Goal: Task Accomplishment & Management: Complete application form

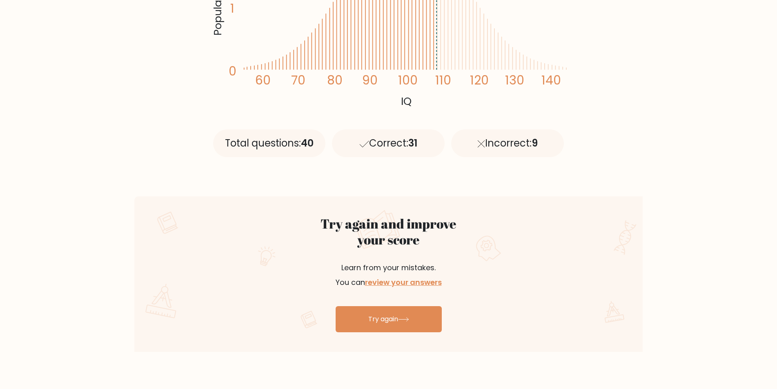
scroll to position [303, 0]
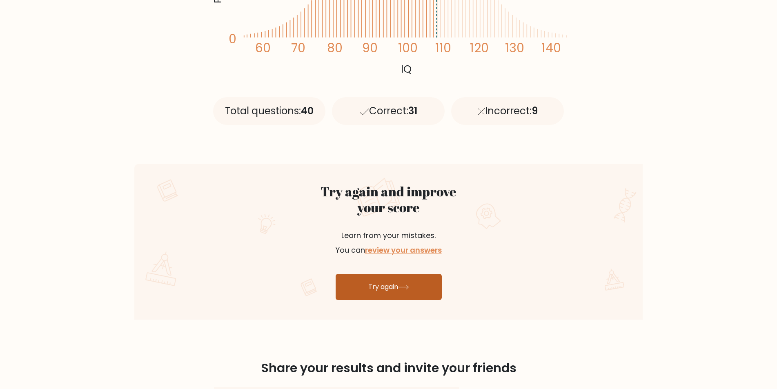
click at [407, 286] on icon at bounding box center [403, 287] width 11 height 4
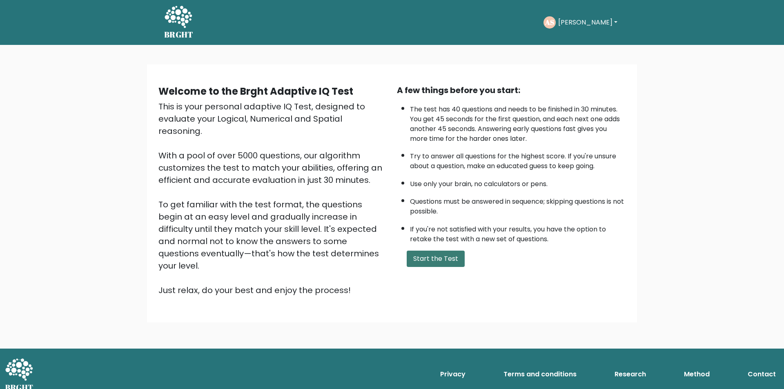
click at [446, 264] on button "Start the Test" at bounding box center [436, 259] width 58 height 16
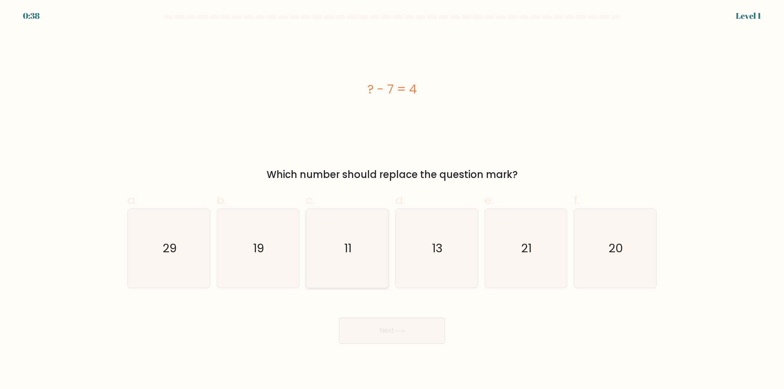
click at [347, 279] on icon "11" at bounding box center [347, 248] width 79 height 79
click at [392, 200] on input "c. 11" at bounding box center [392, 197] width 0 height 5
radio input "true"
click at [387, 334] on button "Next" at bounding box center [392, 331] width 106 height 26
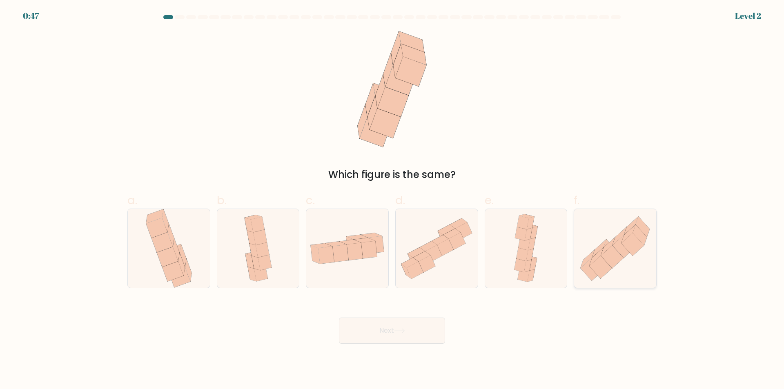
click at [614, 256] on icon at bounding box center [612, 257] width 22 height 23
click at [393, 200] on input "f." at bounding box center [392, 197] width 0 height 5
radio input "true"
click at [420, 329] on button "Next" at bounding box center [392, 331] width 106 height 26
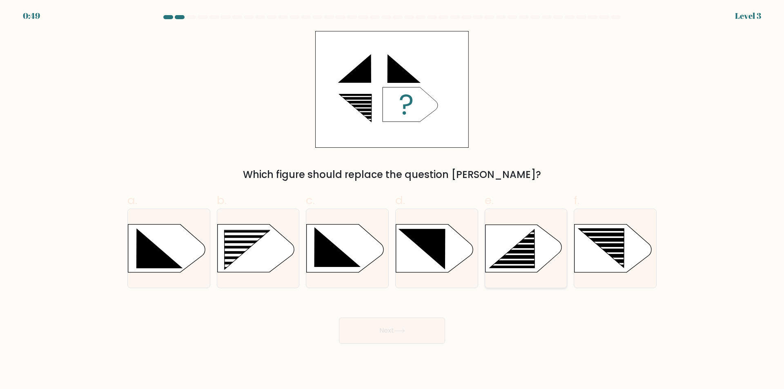
click at [544, 254] on rect at bounding box center [518, 254] width 65 height 2
click at [393, 200] on input "e." at bounding box center [392, 197] width 0 height 5
radio input "true"
click at [388, 335] on button "Next" at bounding box center [392, 331] width 106 height 26
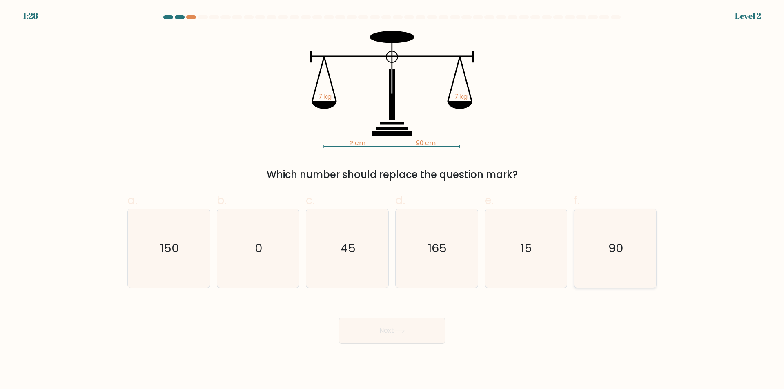
drag, startPoint x: 629, startPoint y: 255, endPoint x: 468, endPoint y: 308, distance: 169.0
click at [628, 256] on icon "90" at bounding box center [615, 248] width 79 height 79
click at [393, 200] on input "f. 90" at bounding box center [392, 197] width 0 height 5
radio input "true"
click at [408, 328] on button "Next" at bounding box center [392, 331] width 106 height 26
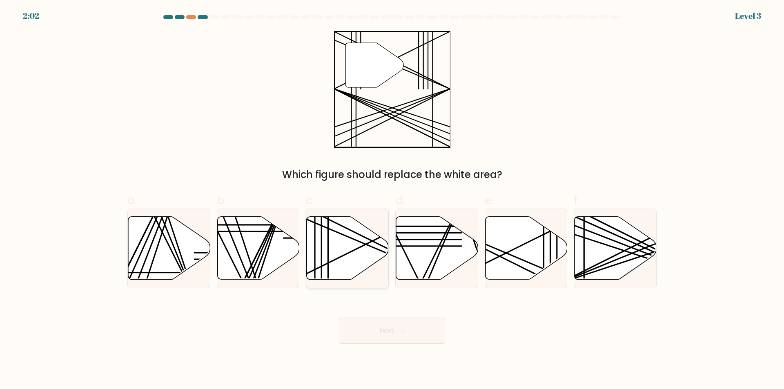
click at [325, 250] on icon at bounding box center [348, 248] width 82 height 63
click at [392, 200] on input "c." at bounding box center [392, 197] width 0 height 5
radio input "true"
click at [384, 333] on button "Next" at bounding box center [392, 331] width 106 height 26
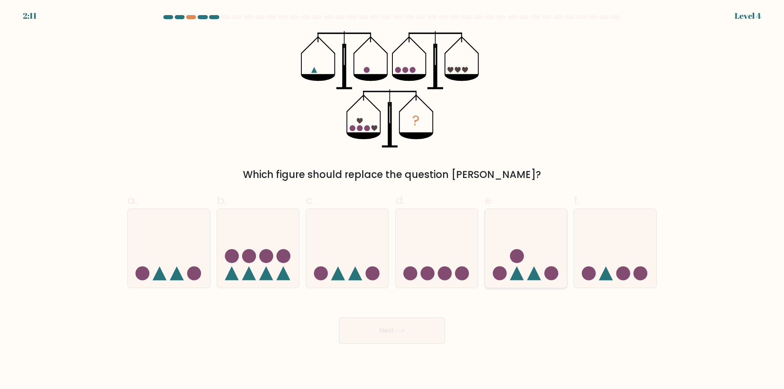
click at [545, 257] on icon at bounding box center [526, 249] width 82 height 68
click at [393, 200] on input "e." at bounding box center [392, 197] width 0 height 5
radio input "true"
click at [428, 333] on button "Next" at bounding box center [392, 331] width 106 height 26
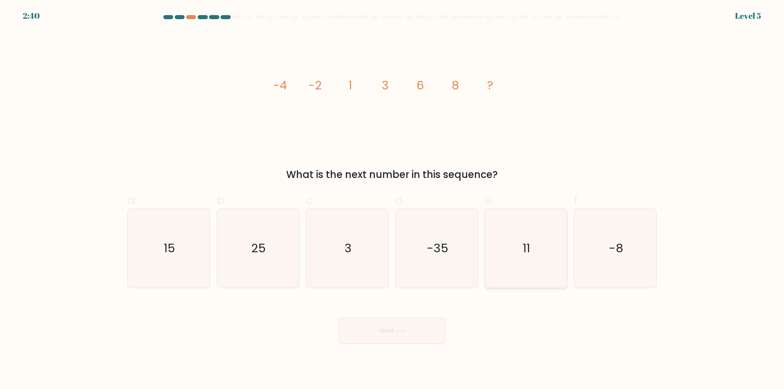
click at [525, 268] on icon "11" at bounding box center [526, 248] width 79 height 79
click at [393, 200] on input "e. 11" at bounding box center [392, 197] width 0 height 5
radio input "true"
click at [400, 333] on icon at bounding box center [399, 331] width 11 height 4
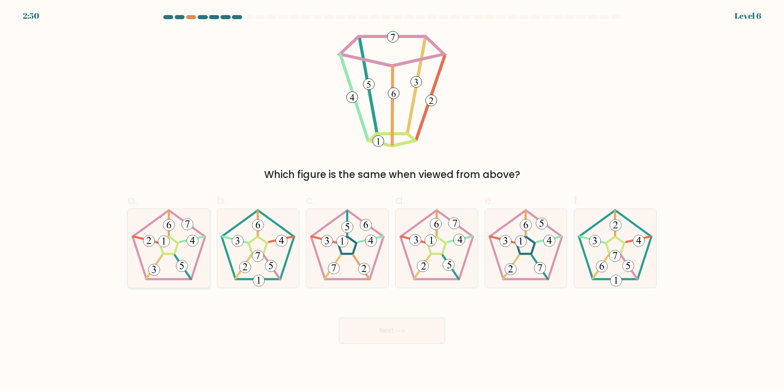
click at [151, 257] on icon at bounding box center [168, 248] width 79 height 79
click at [392, 200] on input "a." at bounding box center [392, 197] width 0 height 5
radio input "true"
click at [406, 334] on button "Next" at bounding box center [392, 331] width 106 height 26
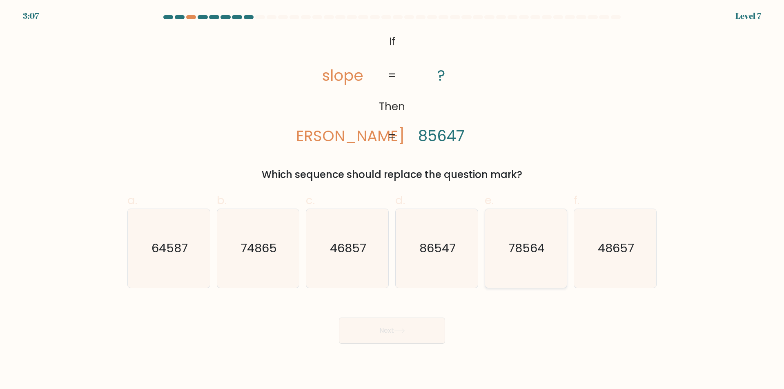
click at [525, 275] on icon "78564" at bounding box center [526, 248] width 79 height 79
click at [393, 200] on input "e. 78564" at bounding box center [392, 197] width 0 height 5
radio input "true"
click at [430, 330] on button "Next" at bounding box center [392, 331] width 106 height 26
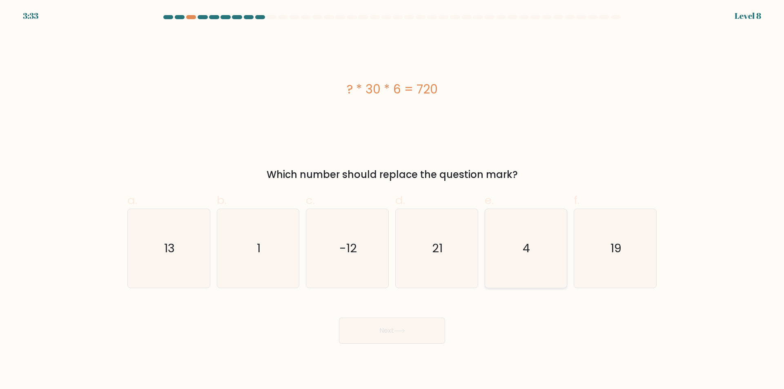
click at [525, 267] on icon "4" at bounding box center [526, 248] width 79 height 79
click at [393, 200] on input "e. 4" at bounding box center [392, 197] width 0 height 5
radio input "true"
click at [406, 334] on button "Next" at bounding box center [392, 331] width 106 height 26
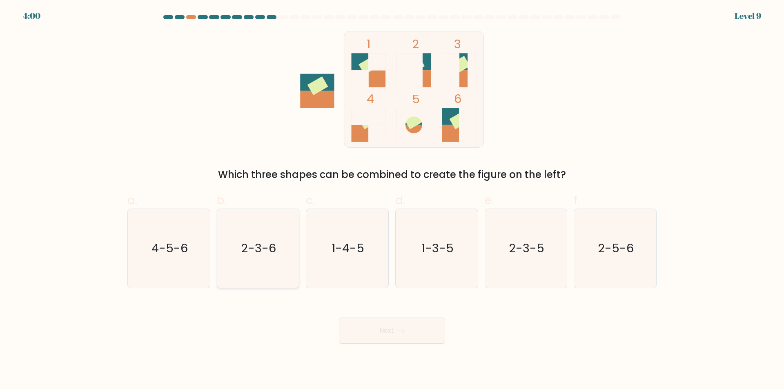
click at [259, 275] on icon "2-3-6" at bounding box center [258, 248] width 79 height 79
click at [392, 200] on input "b. 2-3-6" at bounding box center [392, 197] width 0 height 5
radio input "true"
click at [397, 336] on button "Next" at bounding box center [392, 331] width 106 height 26
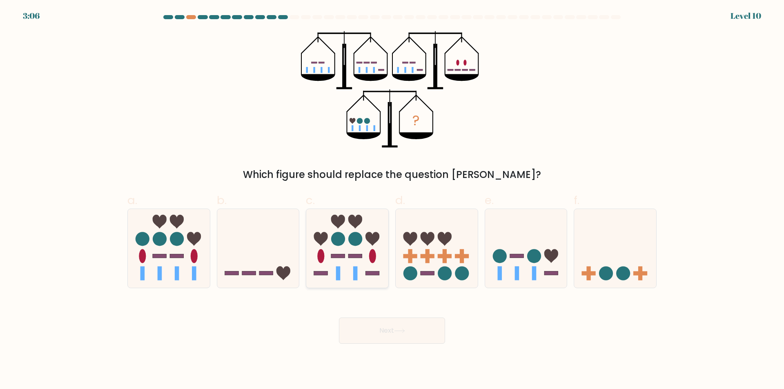
click at [352, 279] on icon at bounding box center [347, 249] width 82 height 68
click at [392, 200] on input "c." at bounding box center [392, 197] width 0 height 5
radio input "true"
click at [384, 328] on button "Next" at bounding box center [392, 331] width 106 height 26
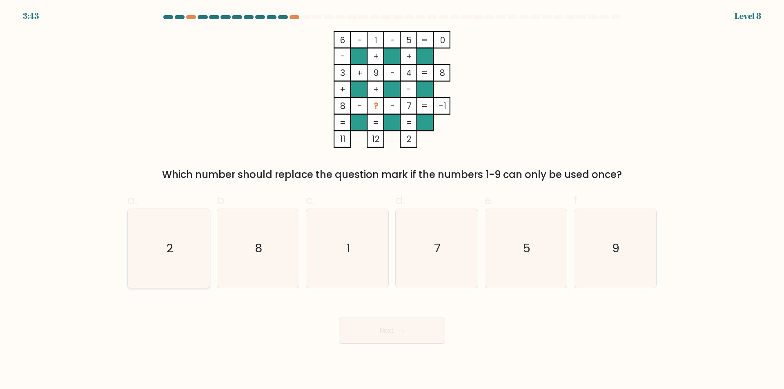
click at [184, 276] on icon "2" at bounding box center [168, 248] width 79 height 79
click at [392, 200] on input "a. 2" at bounding box center [392, 197] width 0 height 5
radio input "true"
click at [364, 332] on button "Next" at bounding box center [392, 331] width 106 height 26
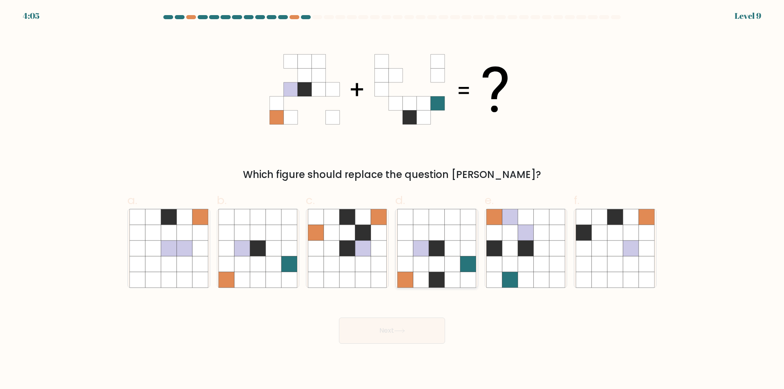
click at [470, 281] on icon at bounding box center [468, 280] width 16 height 16
click at [393, 200] on input "d." at bounding box center [392, 197] width 0 height 5
radio input "true"
click at [404, 332] on icon at bounding box center [399, 331] width 11 height 4
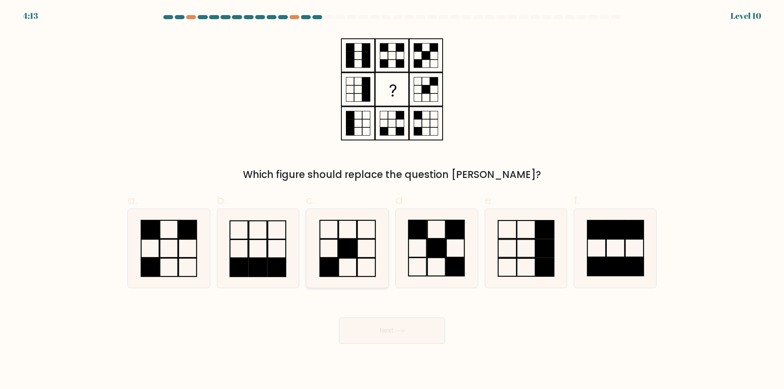
click at [364, 270] on icon at bounding box center [347, 248] width 79 height 79
click at [392, 200] on input "c." at bounding box center [392, 197] width 0 height 5
radio input "true"
click at [386, 329] on button "Next" at bounding box center [392, 331] width 106 height 26
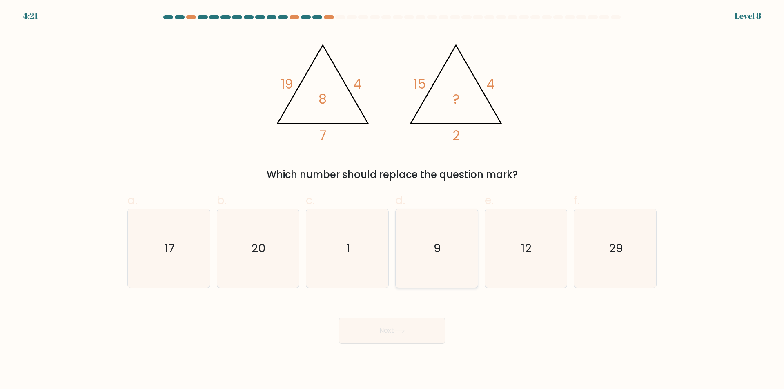
click at [456, 267] on icon "9" at bounding box center [436, 248] width 79 height 79
click at [393, 200] on input "d. 9" at bounding box center [392, 197] width 0 height 5
radio input "true"
click at [417, 333] on button "Next" at bounding box center [392, 331] width 106 height 26
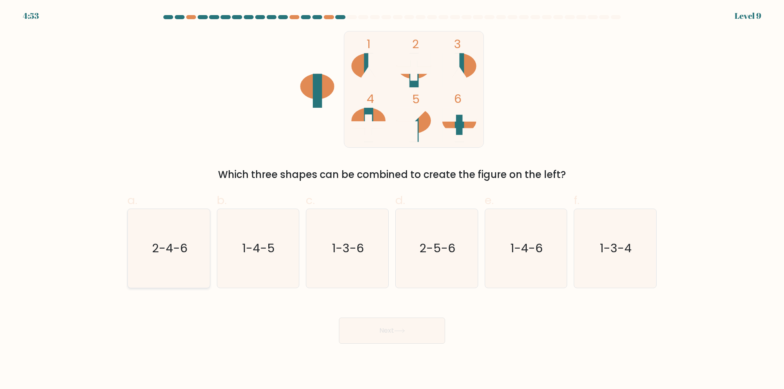
click at [176, 272] on icon "2-4-6" at bounding box center [168, 248] width 79 height 79
click at [392, 200] on input "a. 2-4-6" at bounding box center [392, 197] width 0 height 5
radio input "true"
click at [386, 326] on button "Next" at bounding box center [392, 331] width 106 height 26
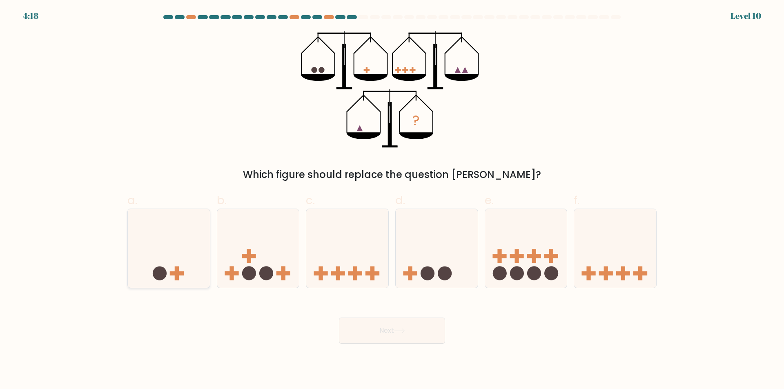
click at [194, 281] on icon at bounding box center [169, 249] width 82 height 68
click at [392, 200] on input "a." at bounding box center [392, 197] width 0 height 5
radio input "true"
click at [365, 332] on button "Next" at bounding box center [392, 331] width 106 height 26
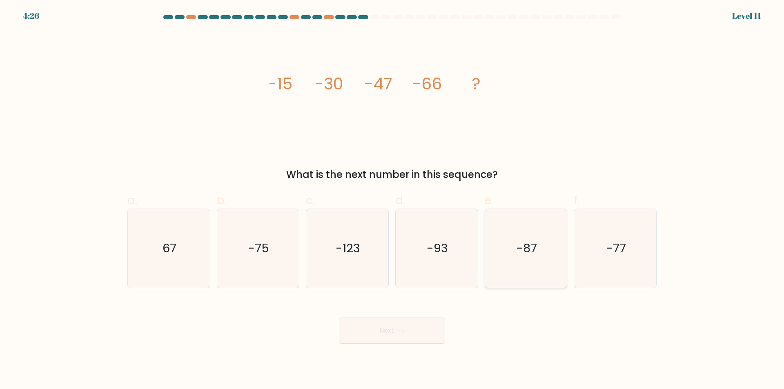
click at [519, 261] on icon "-87" at bounding box center [526, 248] width 79 height 79
click at [393, 200] on input "e. -87" at bounding box center [392, 197] width 0 height 5
radio input "true"
click at [405, 330] on icon at bounding box center [399, 331] width 11 height 4
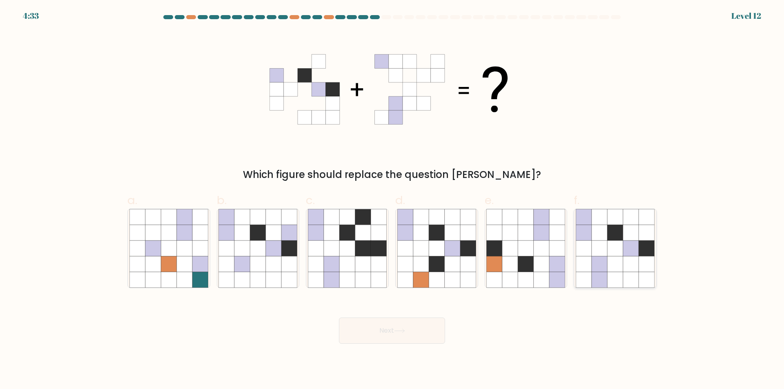
click at [634, 272] on icon at bounding box center [631, 265] width 16 height 16
click at [393, 200] on input "f." at bounding box center [392, 197] width 0 height 5
radio input "true"
click at [430, 331] on button "Next" at bounding box center [392, 331] width 106 height 26
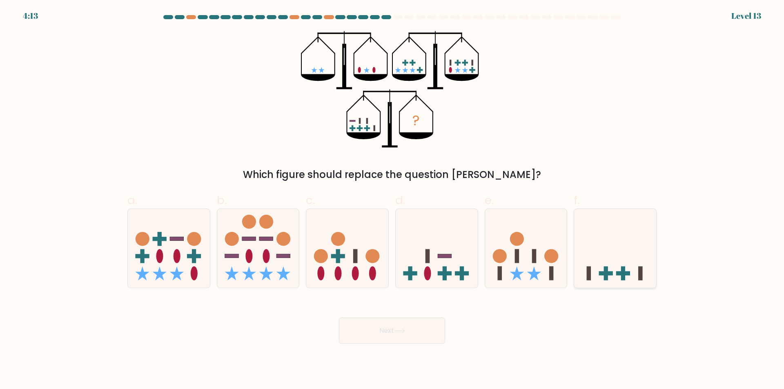
click at [618, 241] on icon at bounding box center [615, 249] width 82 height 68
click at [393, 200] on input "f." at bounding box center [392, 197] width 0 height 5
radio input "true"
click at [431, 330] on button "Next" at bounding box center [392, 331] width 106 height 26
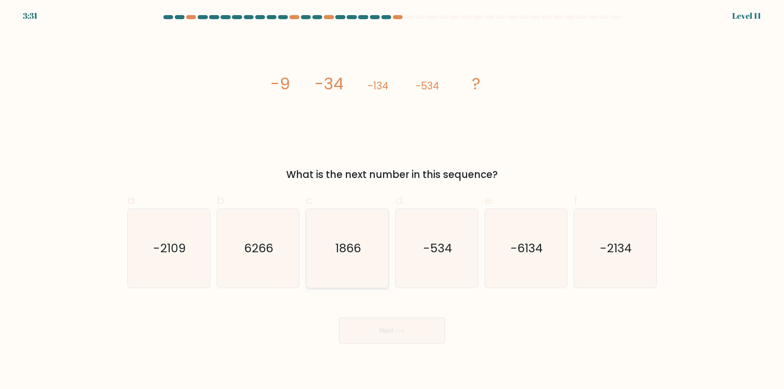
click at [307, 257] on div "c. 1866" at bounding box center [347, 240] width 89 height 96
drag, startPoint x: 364, startPoint y: 283, endPoint x: 362, endPoint y: 277, distance: 5.6
click at [363, 281] on icon "1866" at bounding box center [347, 248] width 79 height 79
click at [392, 200] on input "c. 1866" at bounding box center [392, 197] width 0 height 5
radio input "true"
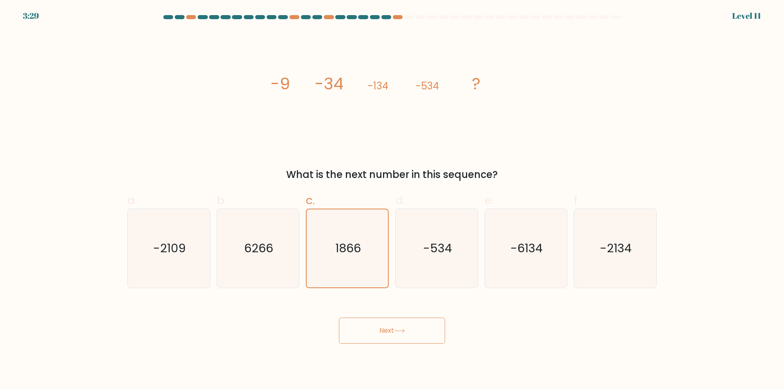
drag, startPoint x: 380, startPoint y: 331, endPoint x: 395, endPoint y: 330, distance: 15.2
click at [382, 332] on button "Next" at bounding box center [392, 331] width 106 height 26
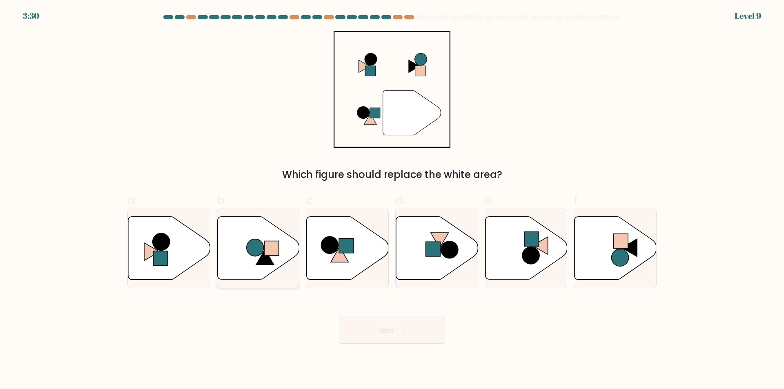
click at [236, 256] on icon at bounding box center [258, 248] width 82 height 63
click at [392, 200] on input "b." at bounding box center [392, 197] width 0 height 5
radio input "true"
click at [384, 327] on button "Next" at bounding box center [392, 331] width 106 height 26
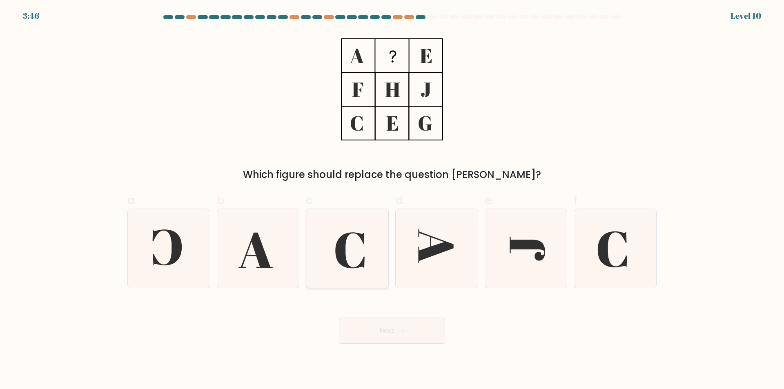
click at [363, 279] on icon at bounding box center [347, 248] width 79 height 79
click at [392, 200] on input "c." at bounding box center [392, 197] width 0 height 5
radio input "true"
click at [383, 327] on button "Next" at bounding box center [392, 331] width 106 height 26
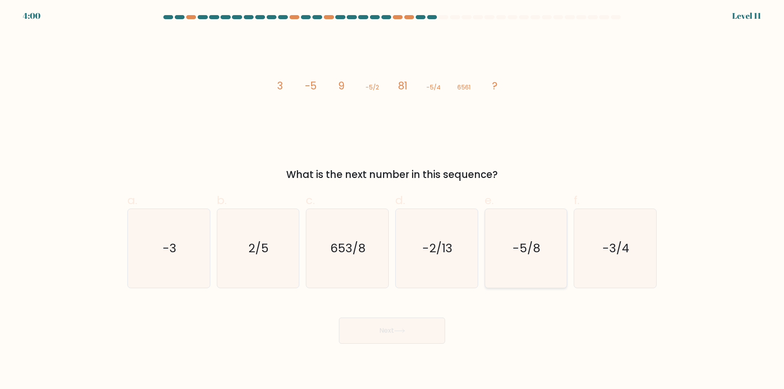
click at [533, 276] on icon "-5/8" at bounding box center [526, 248] width 79 height 79
click at [393, 200] on input "e. -5/8" at bounding box center [392, 197] width 0 height 5
radio input "true"
click at [400, 334] on button "Next" at bounding box center [392, 331] width 106 height 26
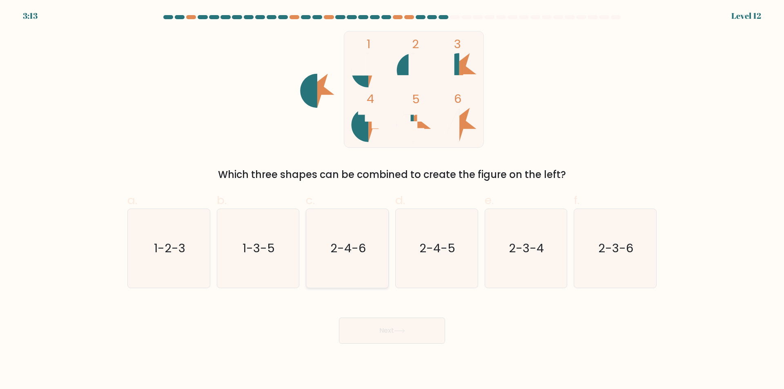
click at [370, 273] on icon "2-4-6" at bounding box center [347, 248] width 79 height 79
click at [392, 200] on input "c. 2-4-6" at bounding box center [392, 197] width 0 height 5
radio input "true"
click at [411, 327] on button "Next" at bounding box center [392, 331] width 106 height 26
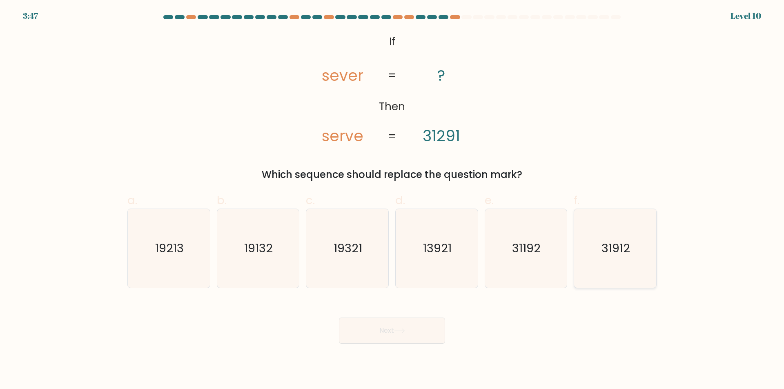
click at [605, 275] on icon "31912" at bounding box center [615, 248] width 79 height 79
click at [393, 200] on input "f. 31912" at bounding box center [392, 197] width 0 height 5
radio input "true"
click at [421, 327] on button "Next" at bounding box center [392, 331] width 106 height 26
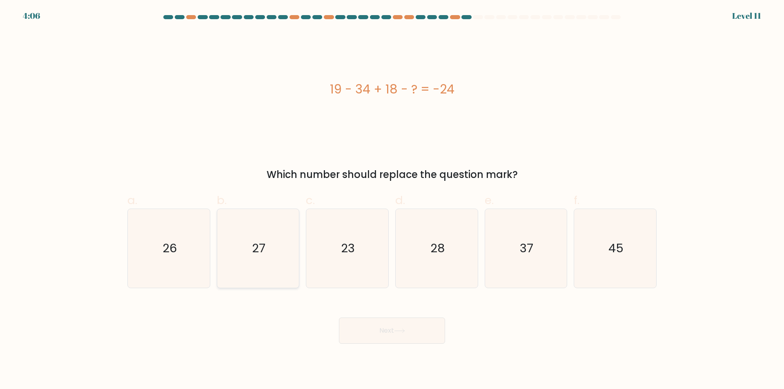
click at [266, 273] on icon "27" at bounding box center [258, 248] width 79 height 79
click at [392, 200] on input "b. 27" at bounding box center [392, 197] width 0 height 5
radio input "true"
click at [392, 336] on button "Next" at bounding box center [392, 331] width 106 height 26
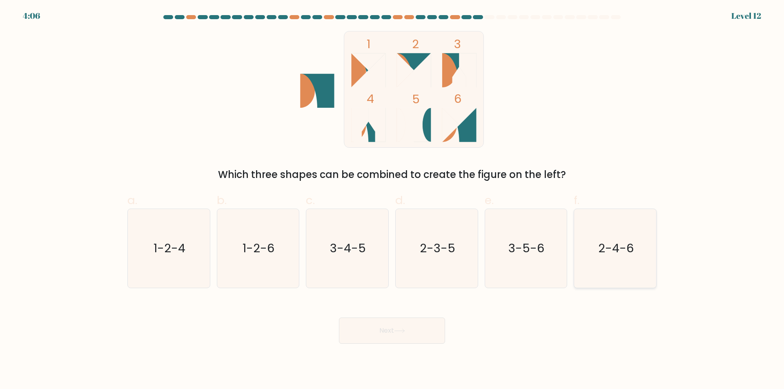
click at [580, 260] on icon "2-4-6" at bounding box center [615, 248] width 79 height 79
click at [393, 200] on input "f. 2-4-6" at bounding box center [392, 197] width 0 height 5
radio input "true"
click at [405, 332] on icon at bounding box center [399, 331] width 11 height 4
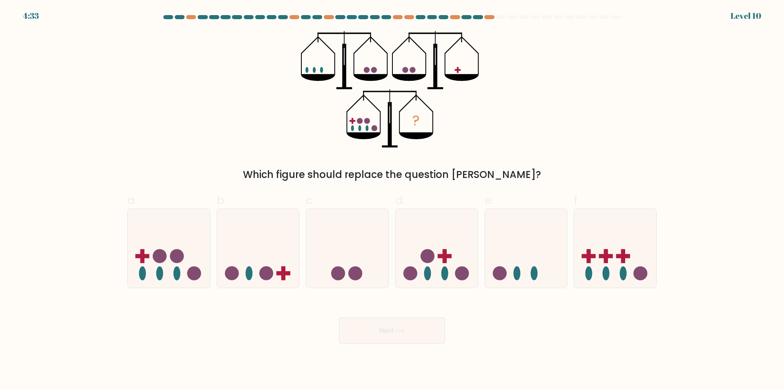
click at [212, 280] on div "a." at bounding box center [168, 240] width 89 height 96
click at [185, 222] on icon at bounding box center [169, 249] width 82 height 68
click at [392, 200] on input "a." at bounding box center [392, 197] width 0 height 5
radio input "true"
click at [391, 330] on button "Next" at bounding box center [392, 331] width 106 height 26
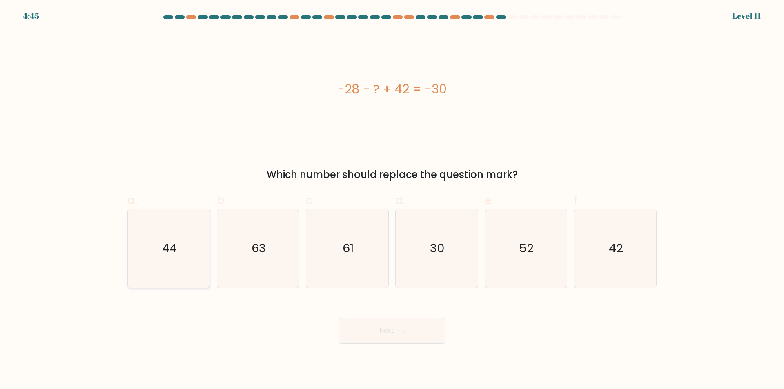
click at [189, 270] on icon "44" at bounding box center [168, 248] width 79 height 79
click at [392, 200] on input "a. 44" at bounding box center [392, 197] width 0 height 5
radio input "true"
click at [392, 335] on button "Next" at bounding box center [392, 331] width 106 height 26
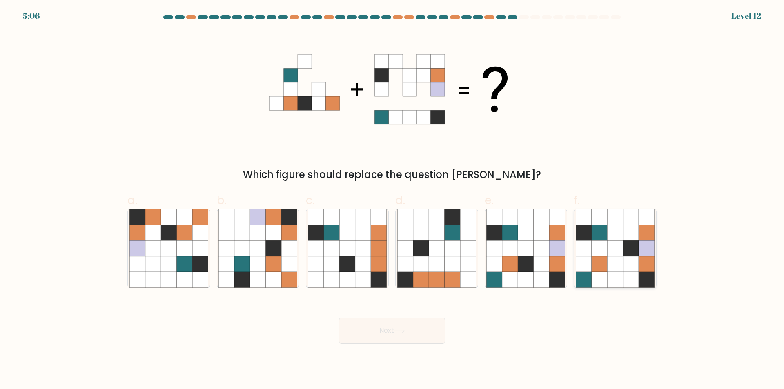
click at [626, 276] on icon at bounding box center [631, 280] width 16 height 16
click at [393, 200] on input "f." at bounding box center [392, 197] width 0 height 5
radio input "true"
click at [422, 329] on button "Next" at bounding box center [392, 331] width 106 height 26
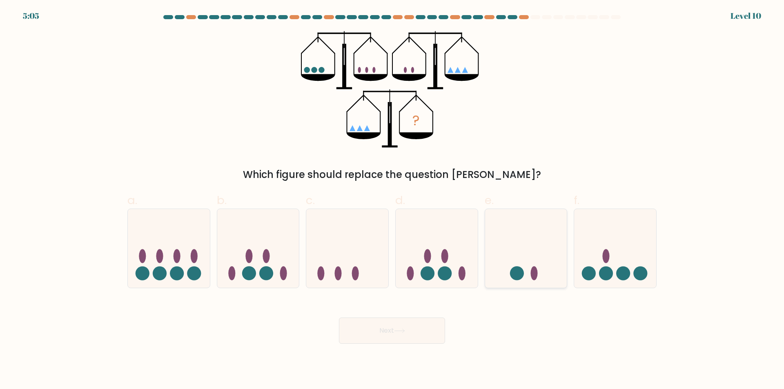
click at [550, 283] on div at bounding box center [526, 249] width 83 height 80
click at [393, 200] on input "e." at bounding box center [392, 197] width 0 height 5
radio input "true"
click at [411, 328] on button "Next" at bounding box center [392, 331] width 106 height 26
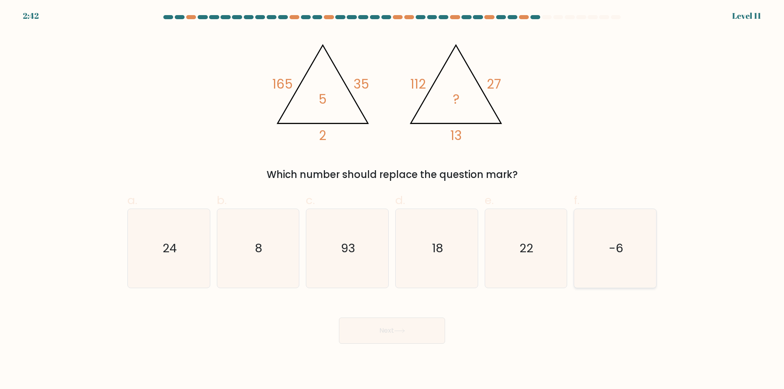
click at [611, 267] on icon "-6" at bounding box center [615, 248] width 79 height 79
click at [393, 200] on input "f. -6" at bounding box center [392, 197] width 0 height 5
radio input "true"
click at [399, 333] on icon at bounding box center [399, 331] width 11 height 4
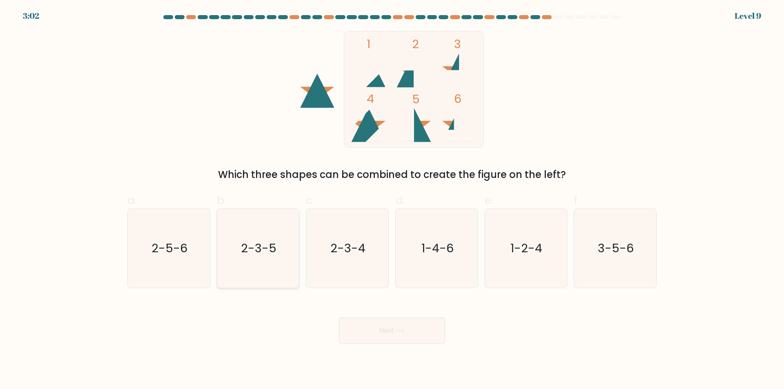
click at [270, 279] on icon "2-3-5" at bounding box center [258, 248] width 79 height 79
click at [392, 200] on input "b. 2-3-5" at bounding box center [392, 197] width 0 height 5
radio input "true"
click at [403, 334] on button "Next" at bounding box center [392, 331] width 106 height 26
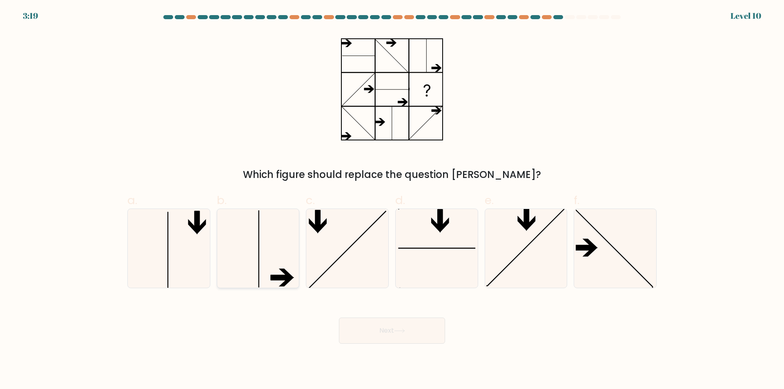
click at [250, 263] on icon at bounding box center [258, 248] width 79 height 79
click at [392, 200] on input "b." at bounding box center [392, 197] width 0 height 5
radio input "true"
click at [400, 339] on button "Next" at bounding box center [392, 331] width 106 height 26
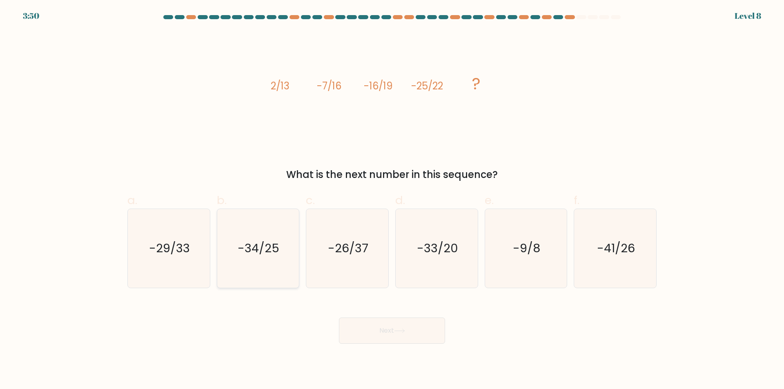
click at [269, 268] on icon "-34/25" at bounding box center [258, 248] width 79 height 79
click at [392, 200] on input "b. -34/25" at bounding box center [392, 197] width 0 height 5
radio input "true"
click at [402, 332] on icon at bounding box center [399, 331] width 11 height 4
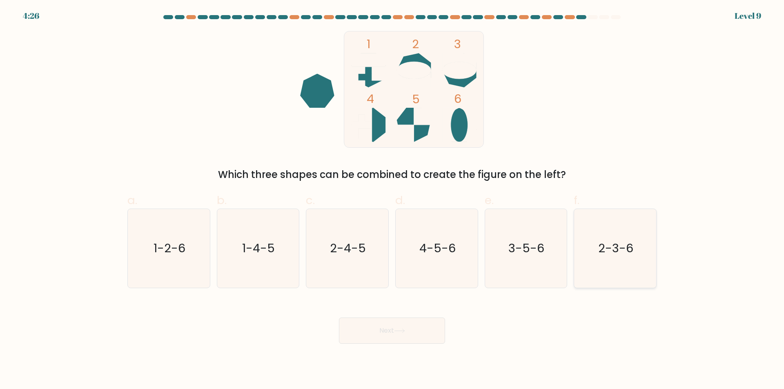
click at [631, 271] on icon "2-3-6" at bounding box center [615, 248] width 79 height 79
click at [393, 200] on input "f. 2-3-6" at bounding box center [392, 197] width 0 height 5
radio input "true"
click at [405, 326] on button "Next" at bounding box center [392, 331] width 106 height 26
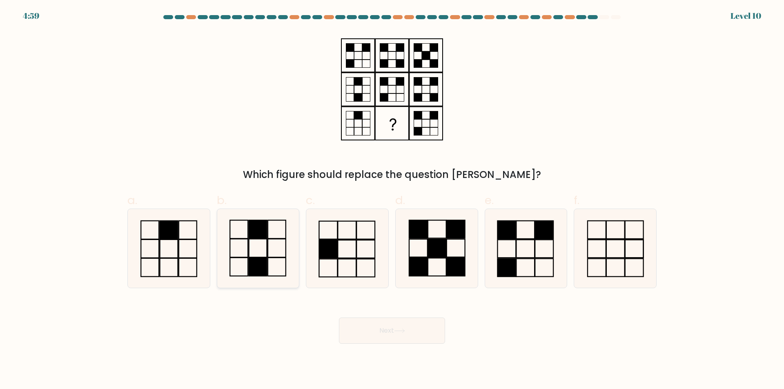
click at [288, 253] on icon at bounding box center [258, 248] width 79 height 79
click at [392, 200] on input "b." at bounding box center [392, 197] width 0 height 5
radio input "true"
click at [379, 333] on button "Next" at bounding box center [392, 331] width 106 height 26
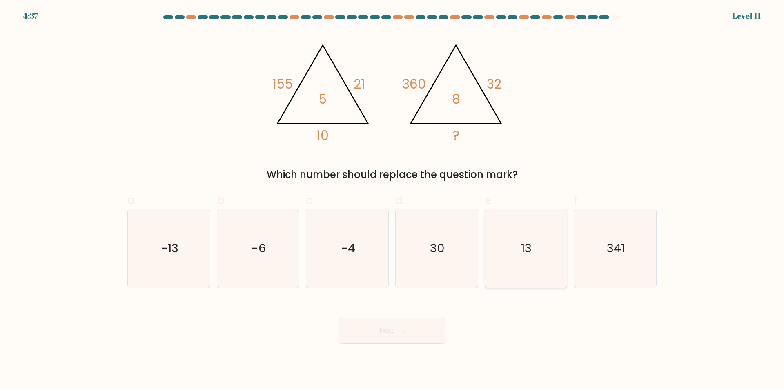
click at [535, 273] on icon "13" at bounding box center [526, 248] width 79 height 79
click at [393, 200] on input "e. 13" at bounding box center [392, 197] width 0 height 5
radio input "true"
click at [415, 330] on button "Next" at bounding box center [392, 331] width 106 height 26
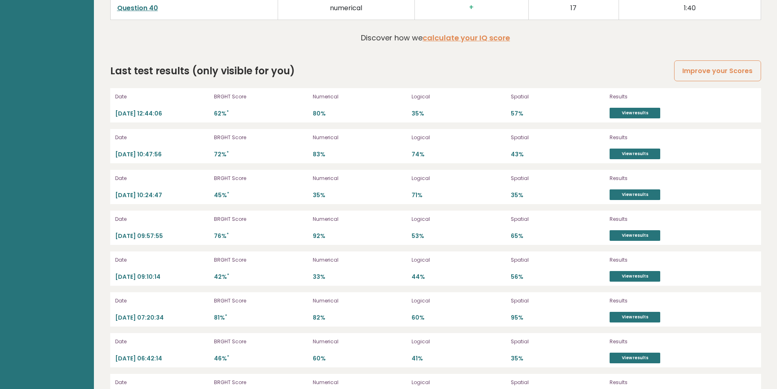
scroll to position [2152, 0]
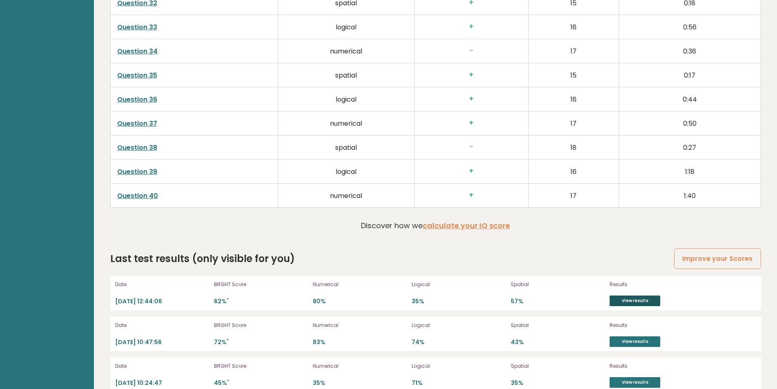
click at [641, 302] on link "View results" at bounding box center [635, 301] width 51 height 11
